Goal: Information Seeking & Learning: Learn about a topic

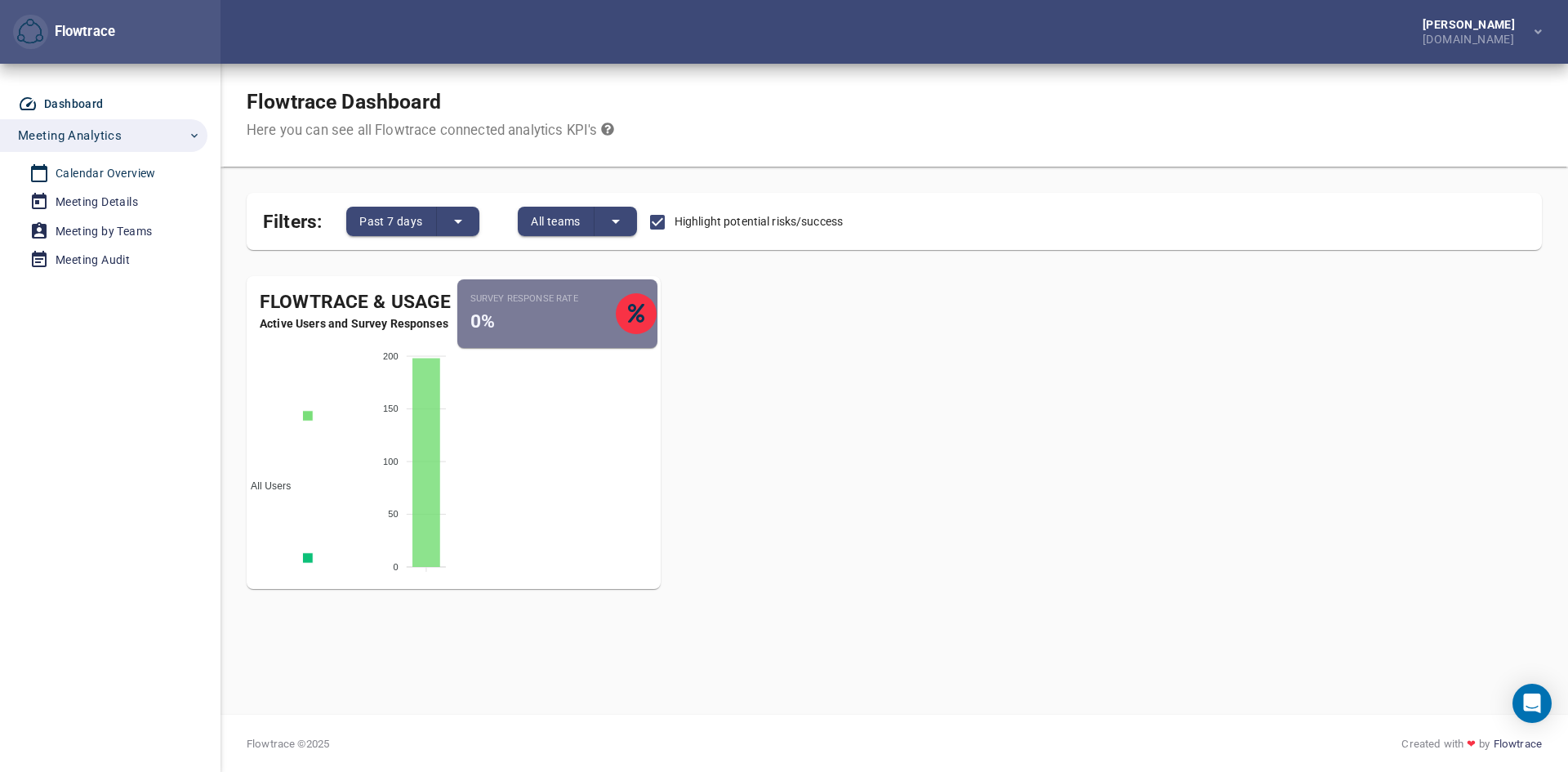
click at [105, 168] on div "Calendar Overview" at bounding box center [106, 174] width 101 height 20
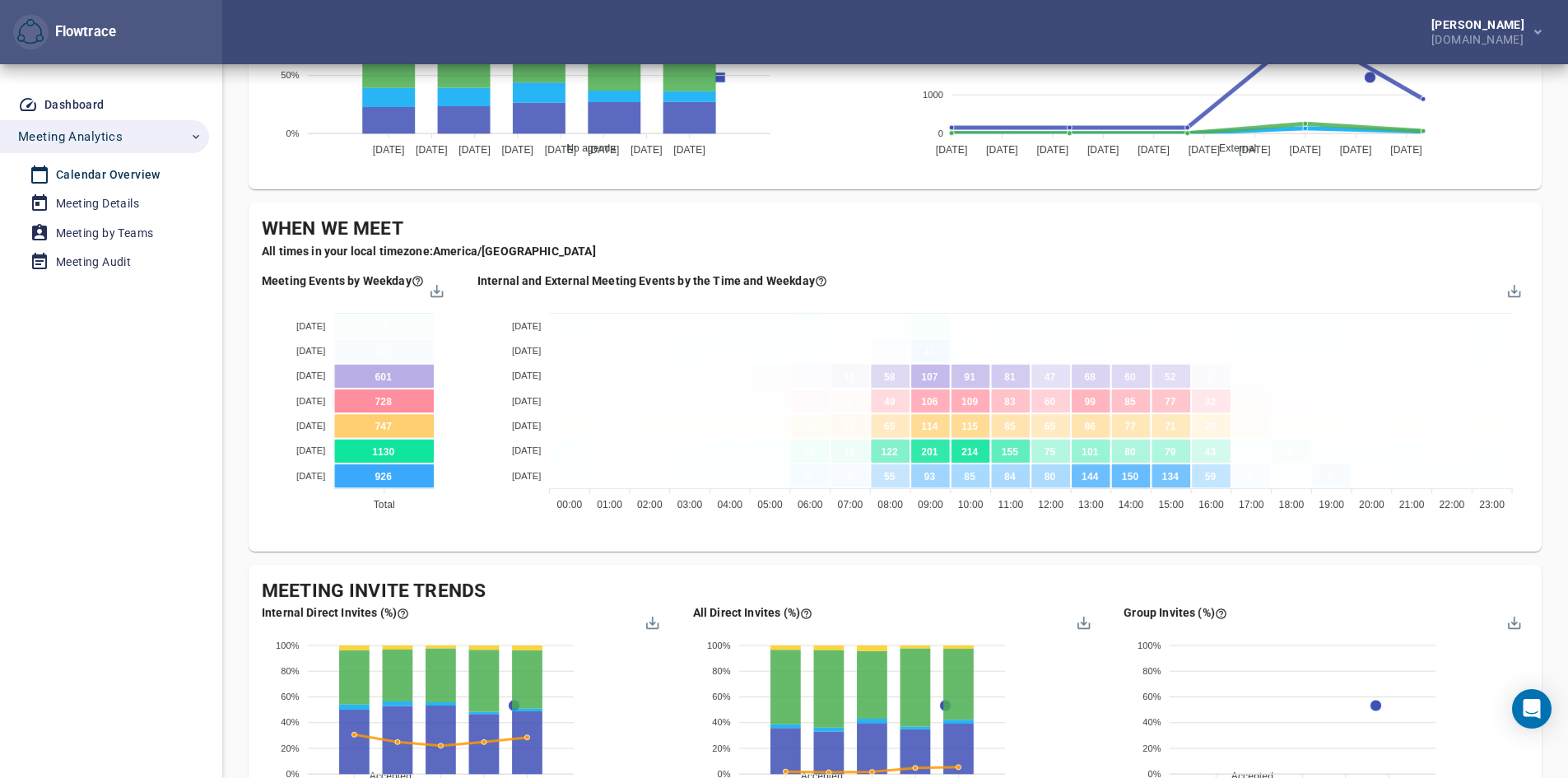
scroll to position [722, 0]
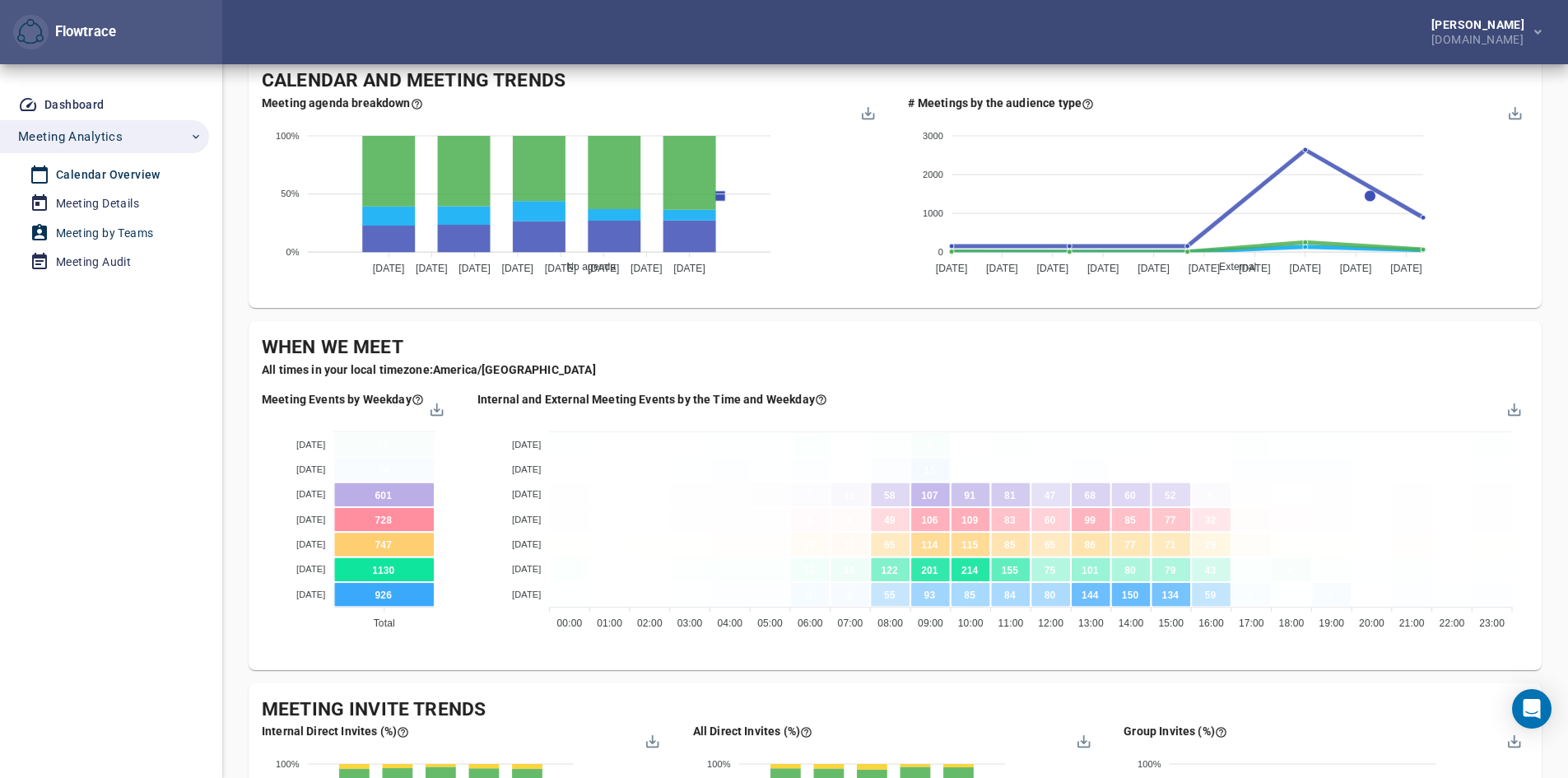
click at [133, 231] on div "Meeting by Teams" at bounding box center [104, 233] width 97 height 20
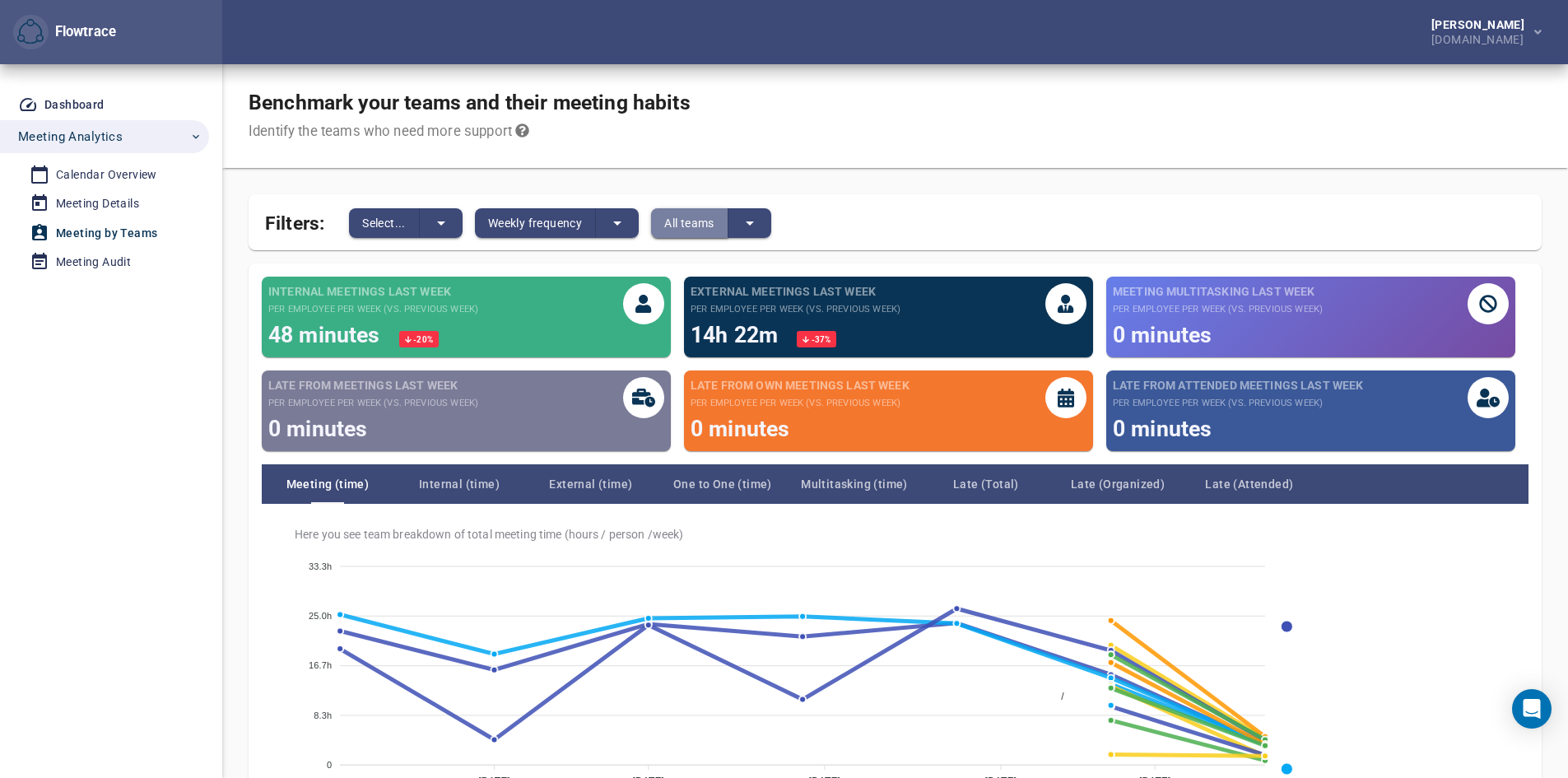
click at [700, 233] on span "All teams" at bounding box center [689, 222] width 50 height 19
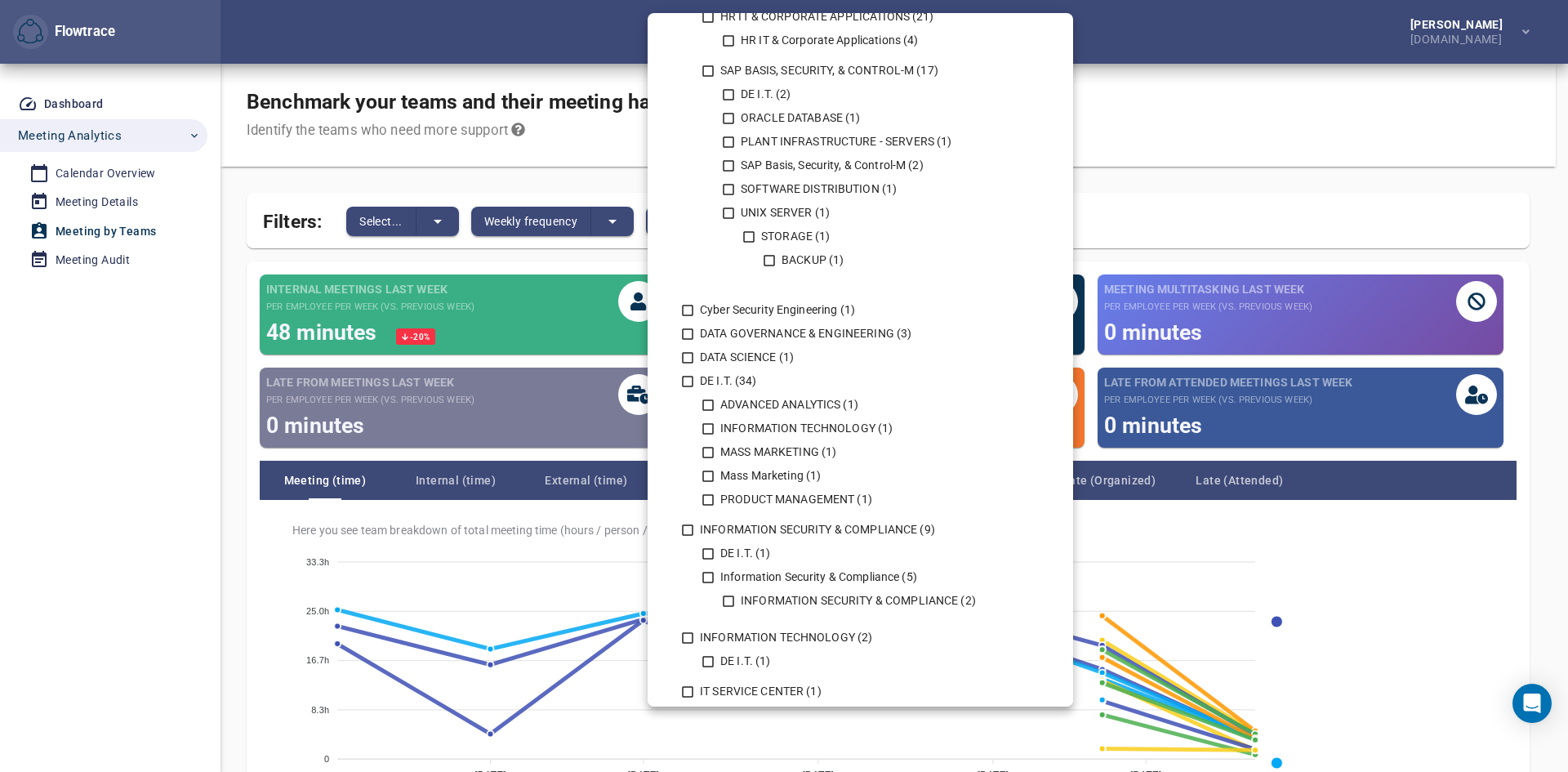
scroll to position [376, 0]
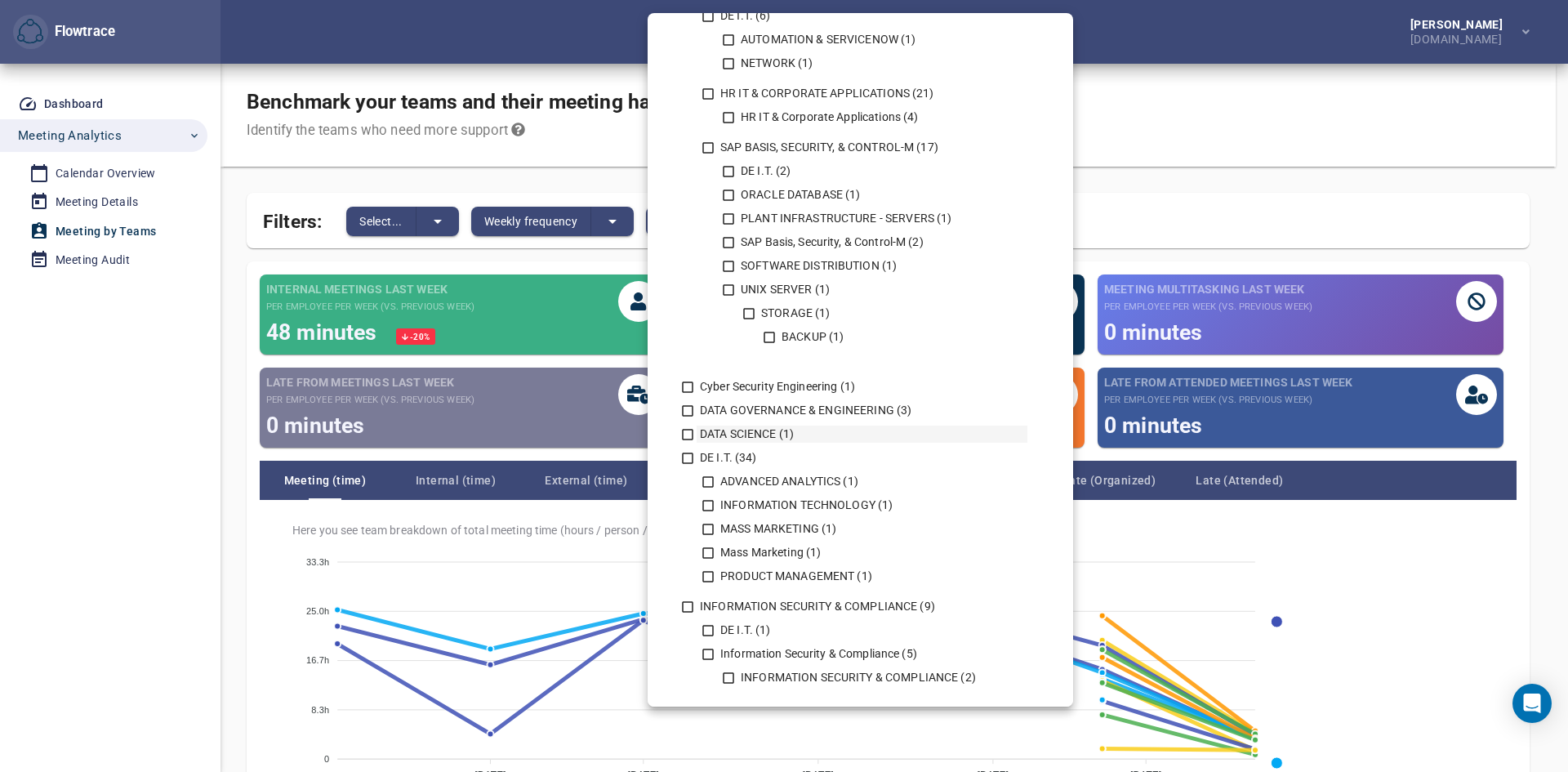
click at [688, 436] on icon at bounding box center [688, 434] width 15 height 15
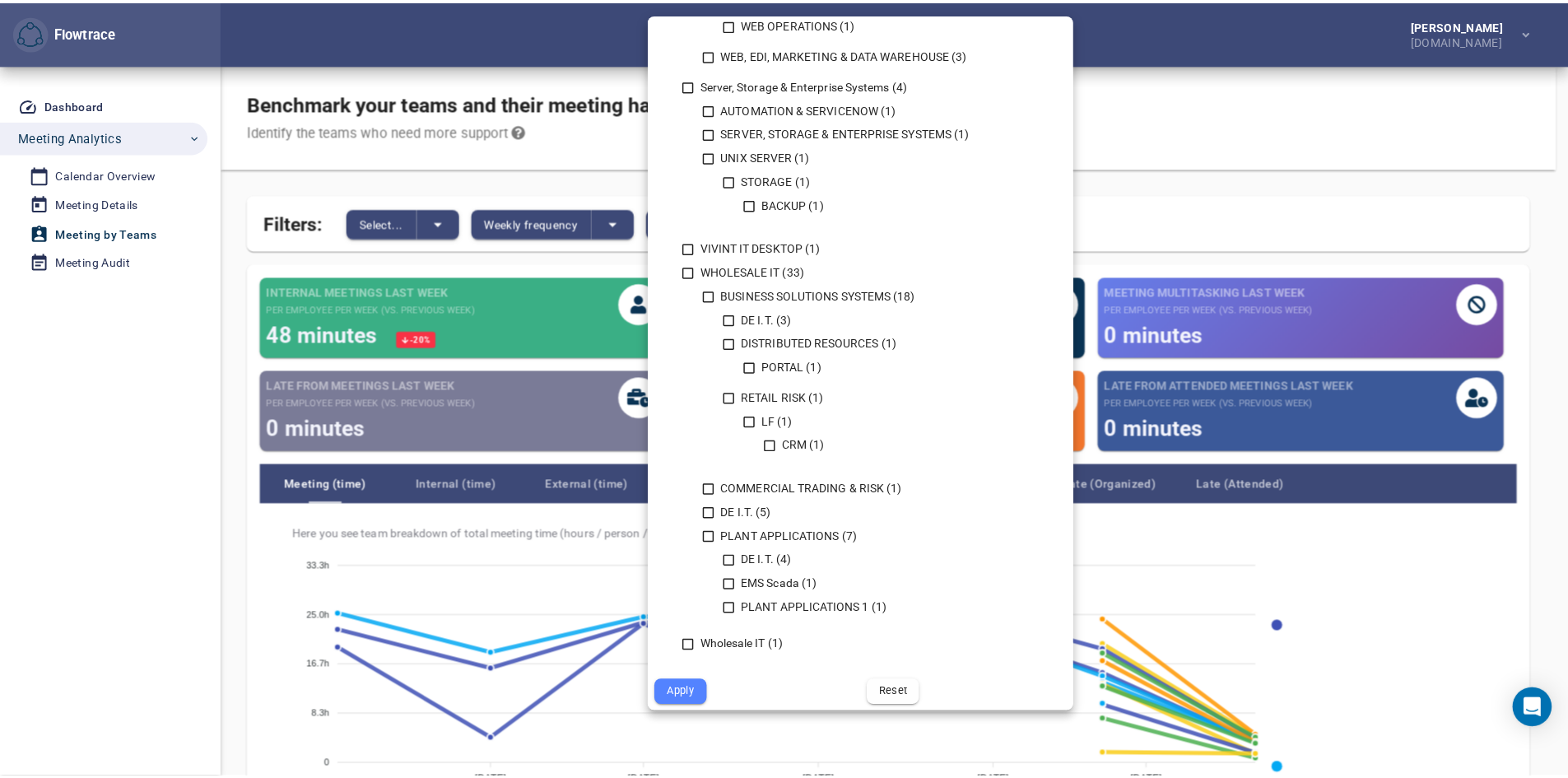
scroll to position [1532, 0]
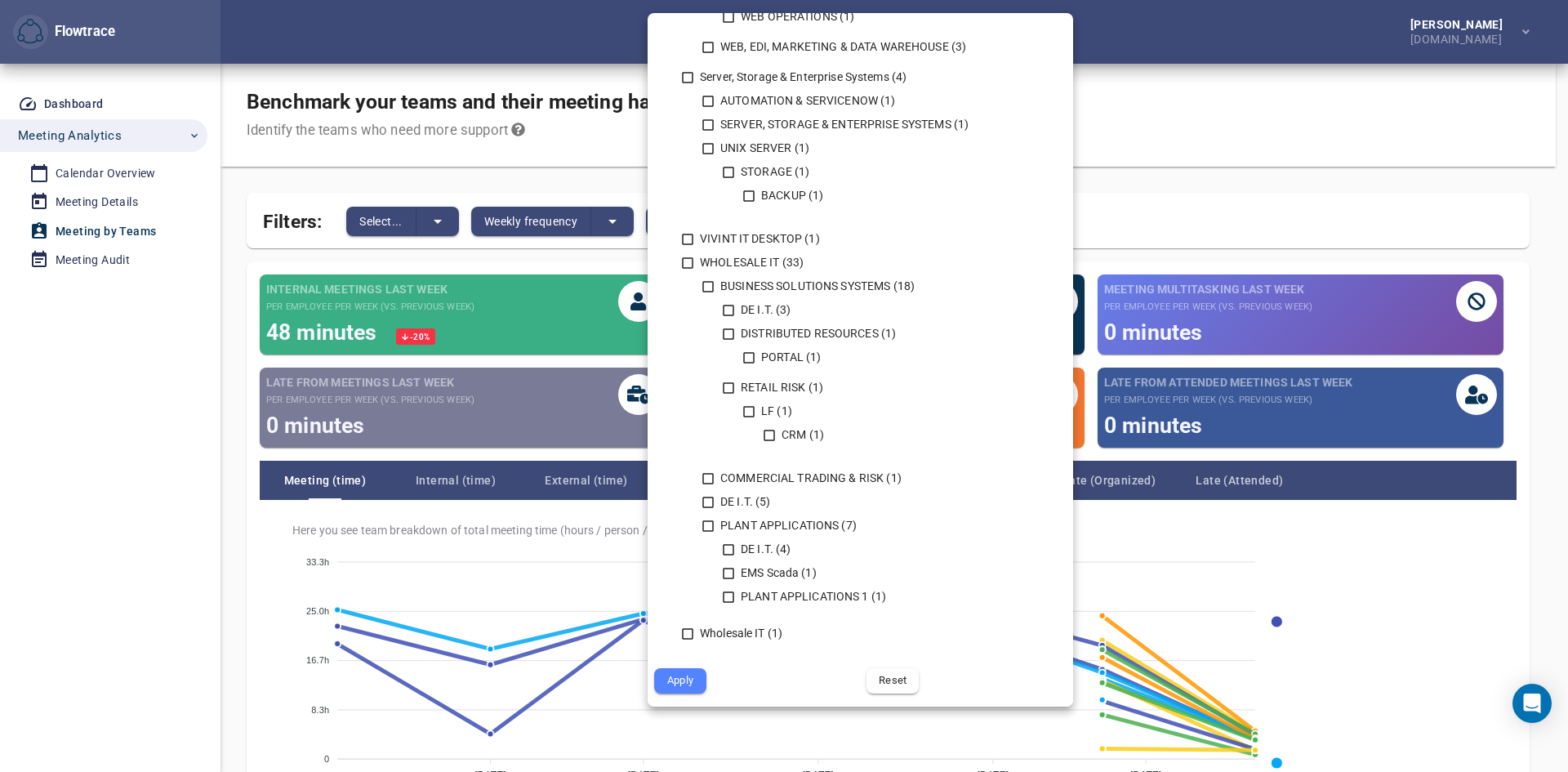
click at [667, 685] on span "Apply" at bounding box center [680, 681] width 29 height 18
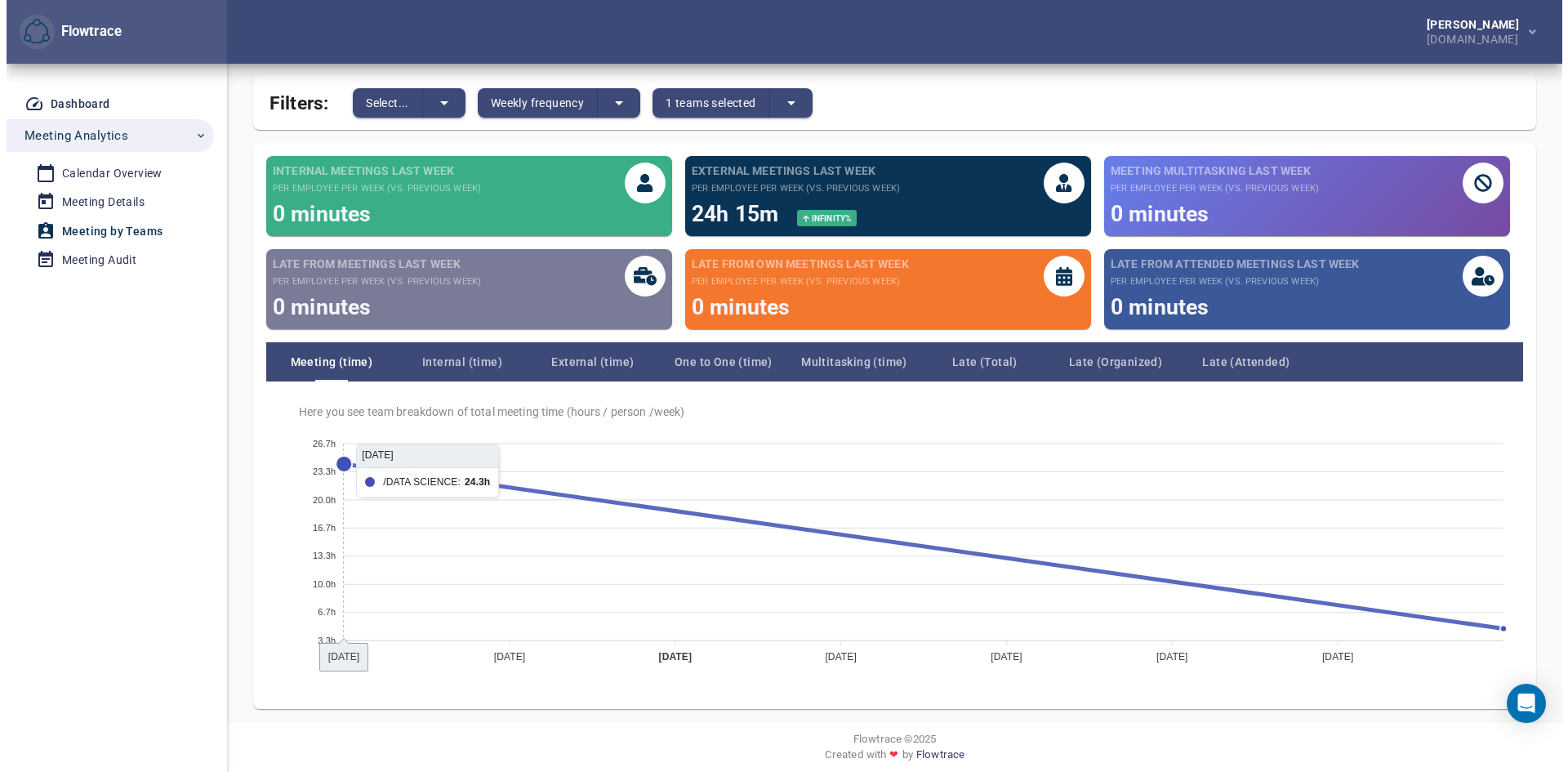
scroll to position [126, 0]
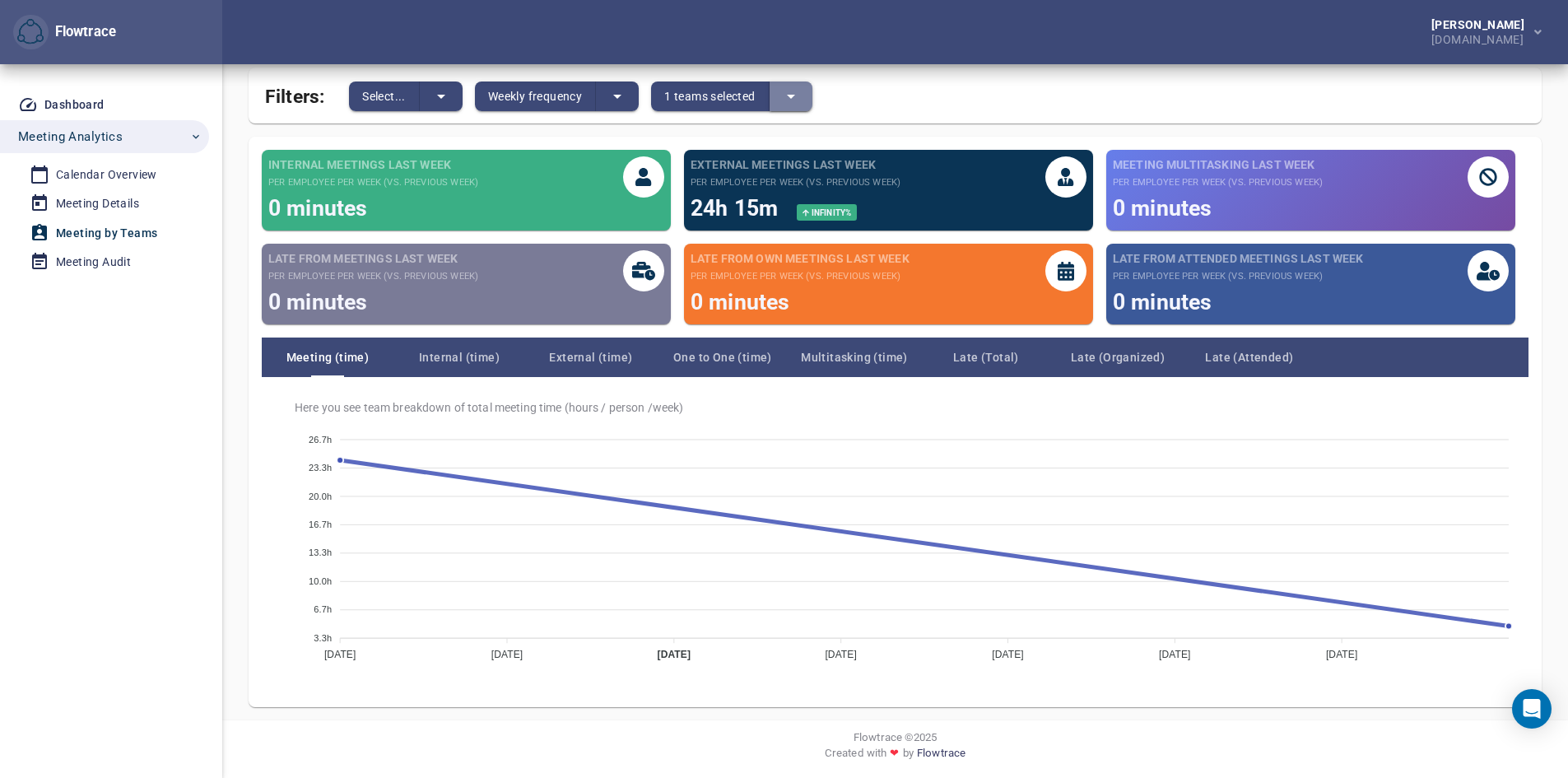
click at [790, 100] on icon "split button" at bounding box center [790, 95] width 19 height 19
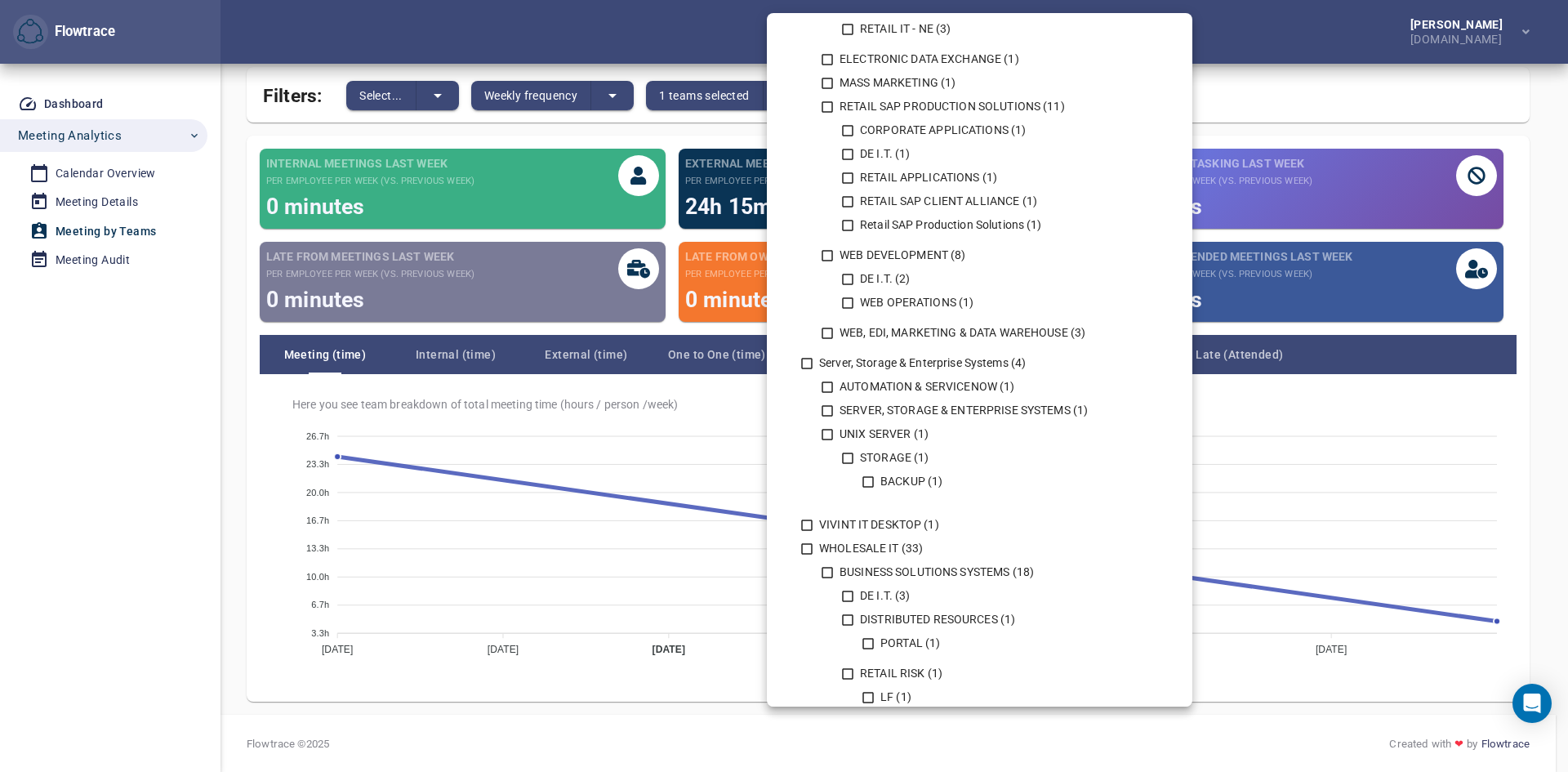
scroll to position [1520, 0]
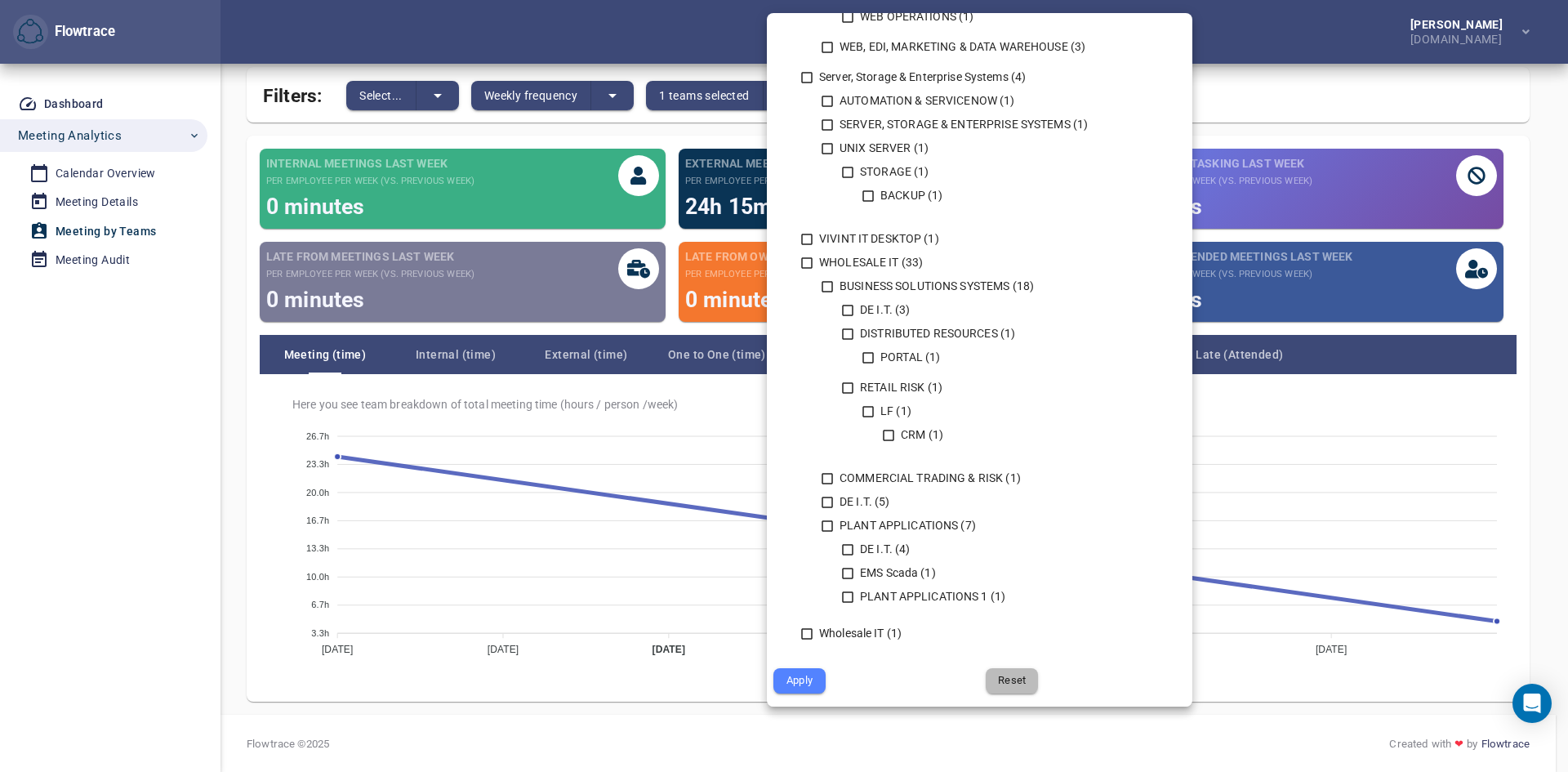
click at [1004, 677] on span "Reset" at bounding box center [1011, 681] width 29 height 18
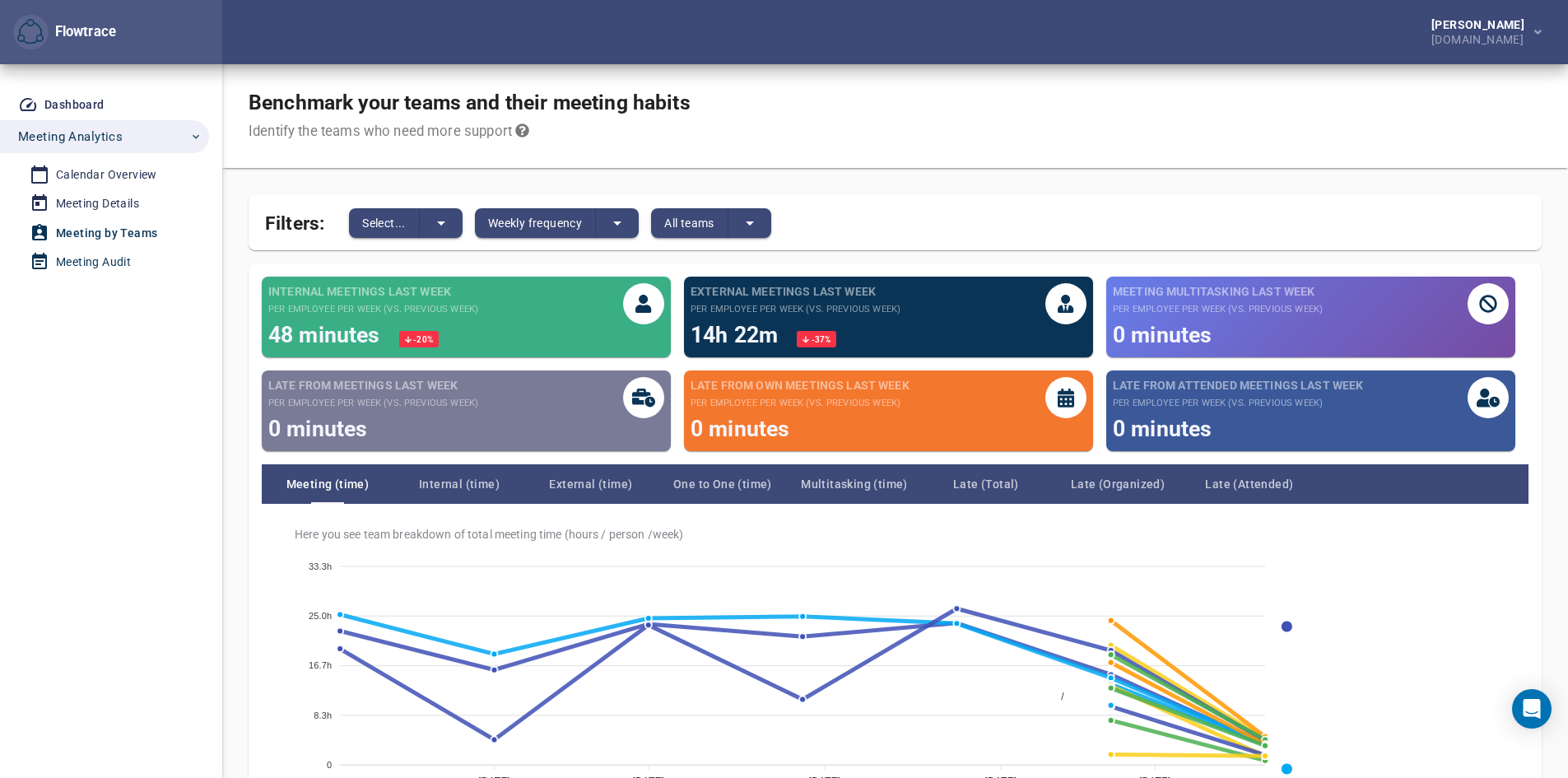
click at [106, 263] on div "Meeting Audit" at bounding box center [93, 262] width 75 height 20
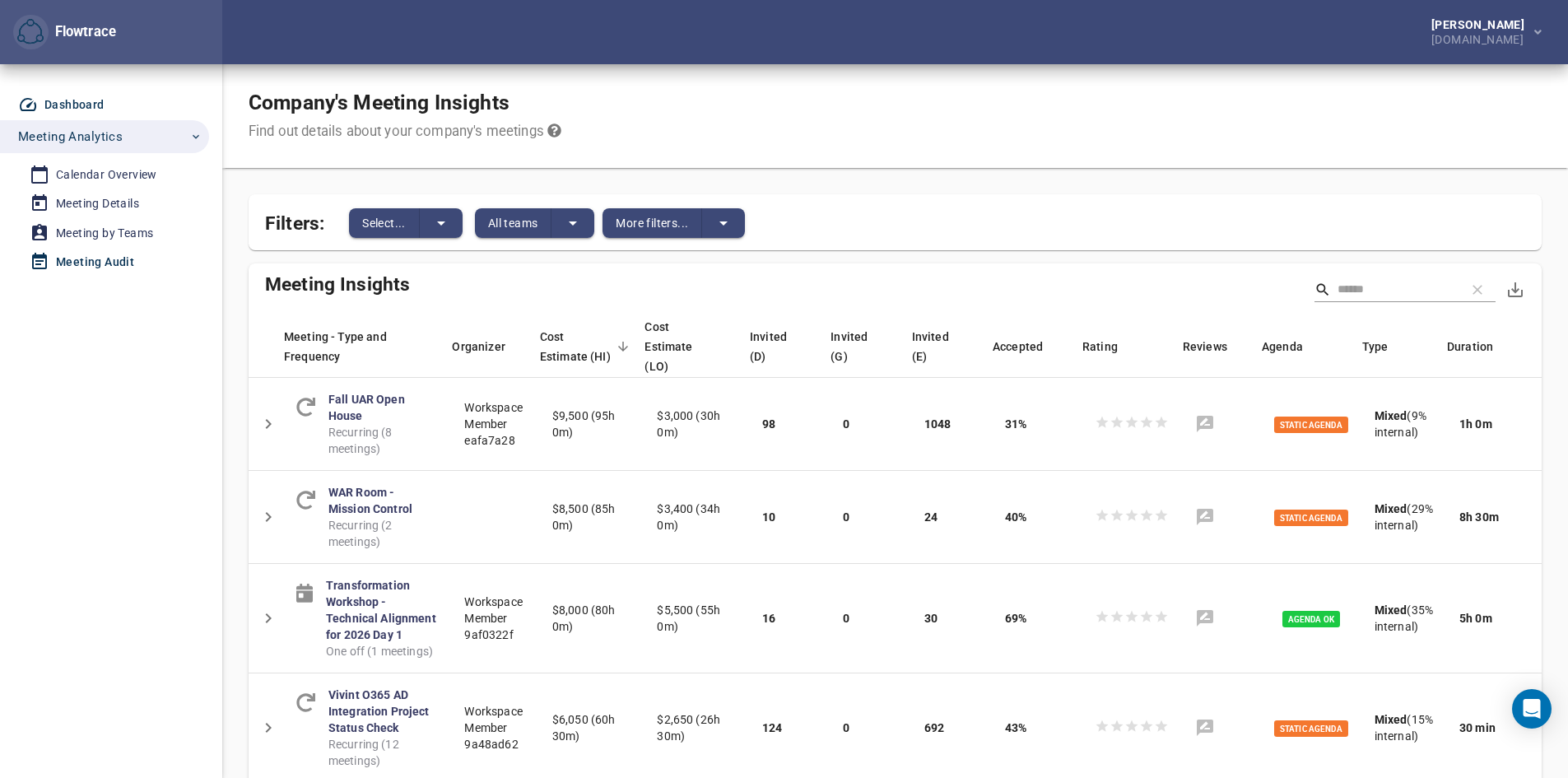
click at [76, 101] on div "Dashboard" at bounding box center [74, 105] width 60 height 20
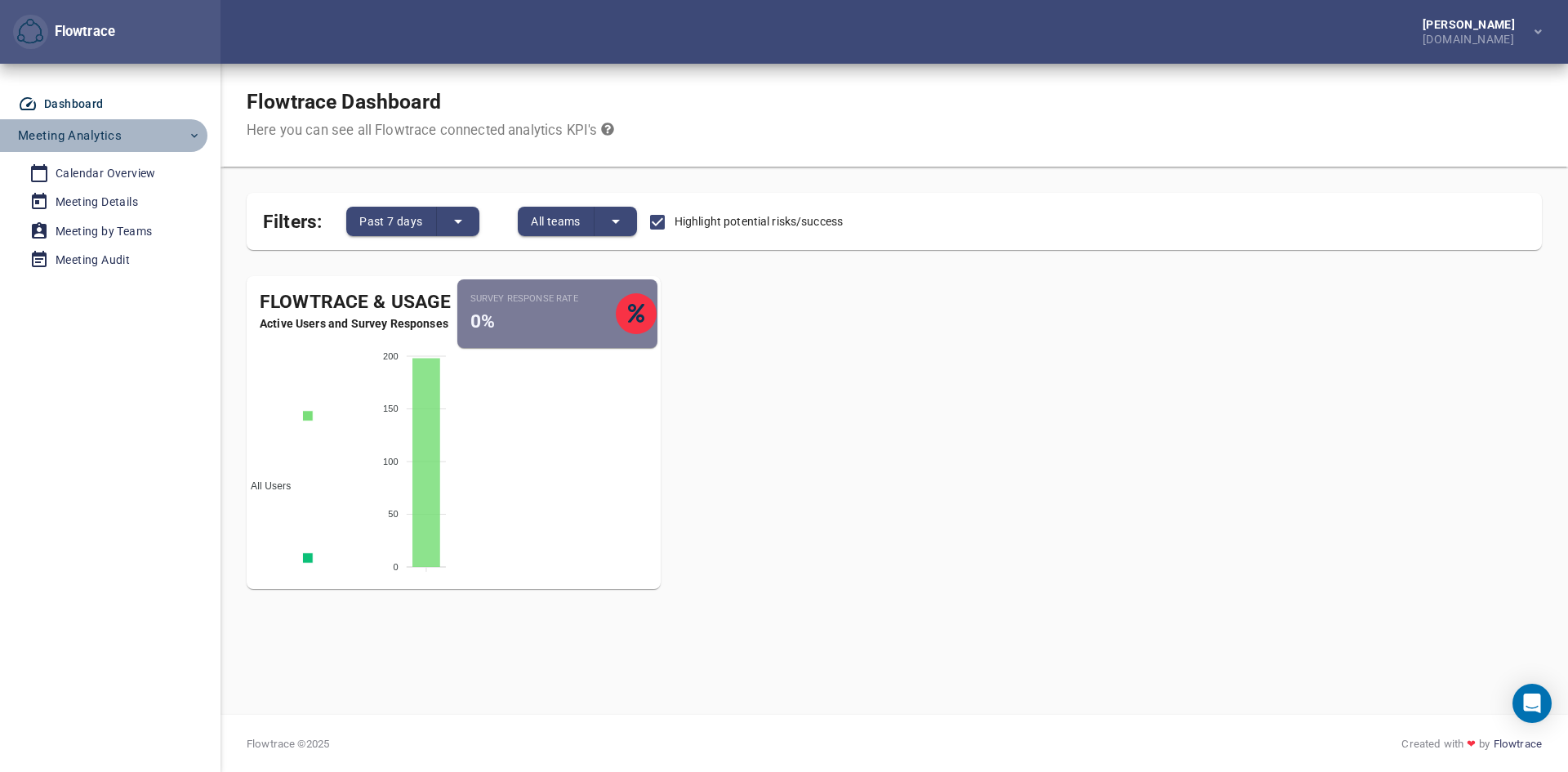
click at [184, 136] on span "Meeting Analytics" at bounding box center [109, 135] width 183 height 21
